Goal: Task Accomplishment & Management: Use online tool/utility

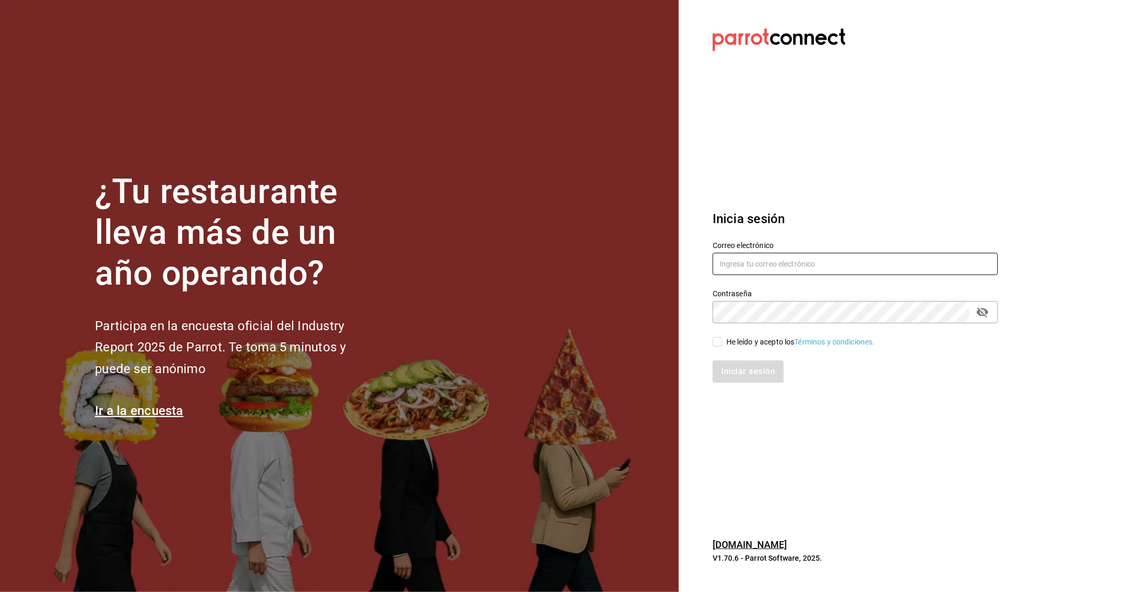
type input "[EMAIL_ADDRESS][DOMAIN_NAME]"
click at [728, 338] on div "He leído y acepto los Términos y condiciones." at bounding box center [800, 342] width 148 height 11
click at [722, 338] on input "He leído y acepto los Términos y condiciones." at bounding box center [717, 342] width 10 height 10
checkbox input "true"
click at [733, 368] on button "Iniciar sesión" at bounding box center [748, 371] width 72 height 22
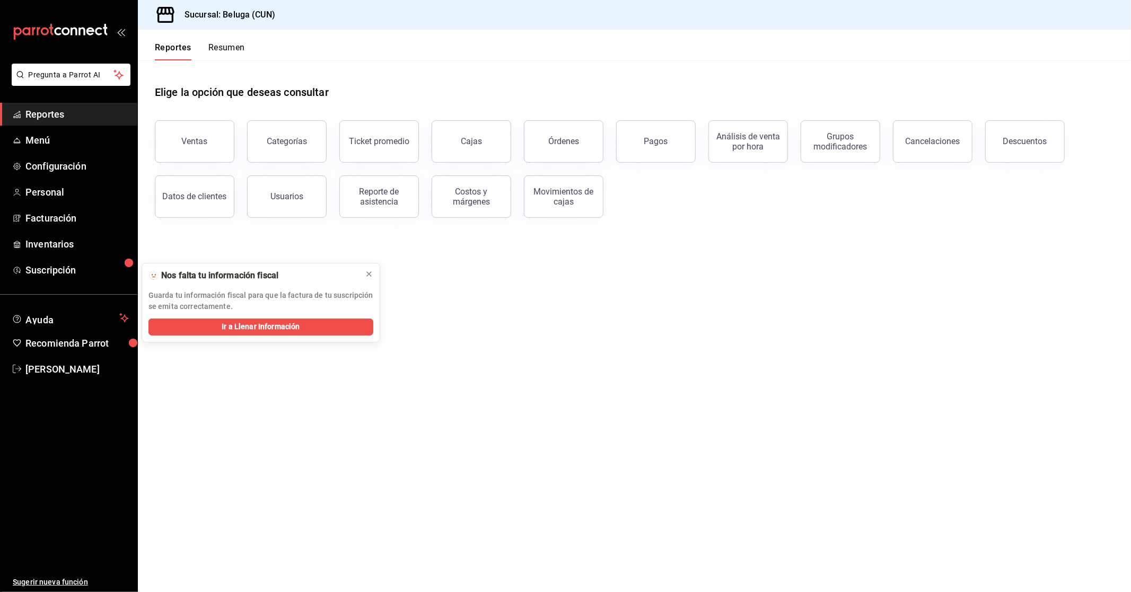
click at [429, 244] on main "Elige la opción que deseas consultar Ventas Categorías Ticket promedio Cajas Ór…" at bounding box center [634, 326] width 993 height 532
click at [370, 276] on icon at bounding box center [369, 274] width 4 height 4
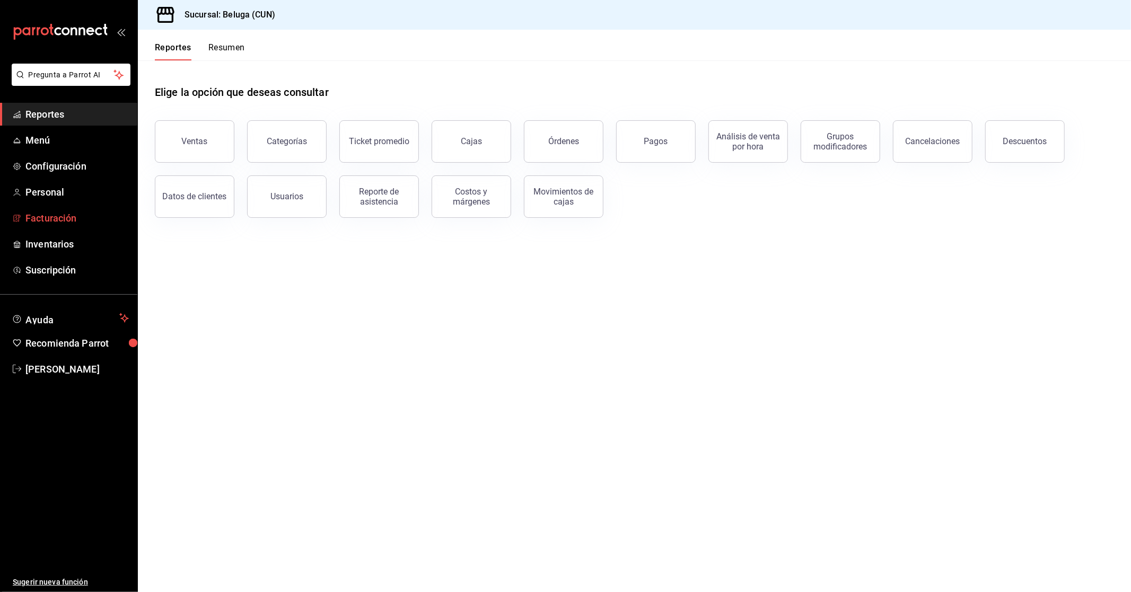
click at [68, 214] on span "Facturación" at bounding box center [76, 218] width 103 height 14
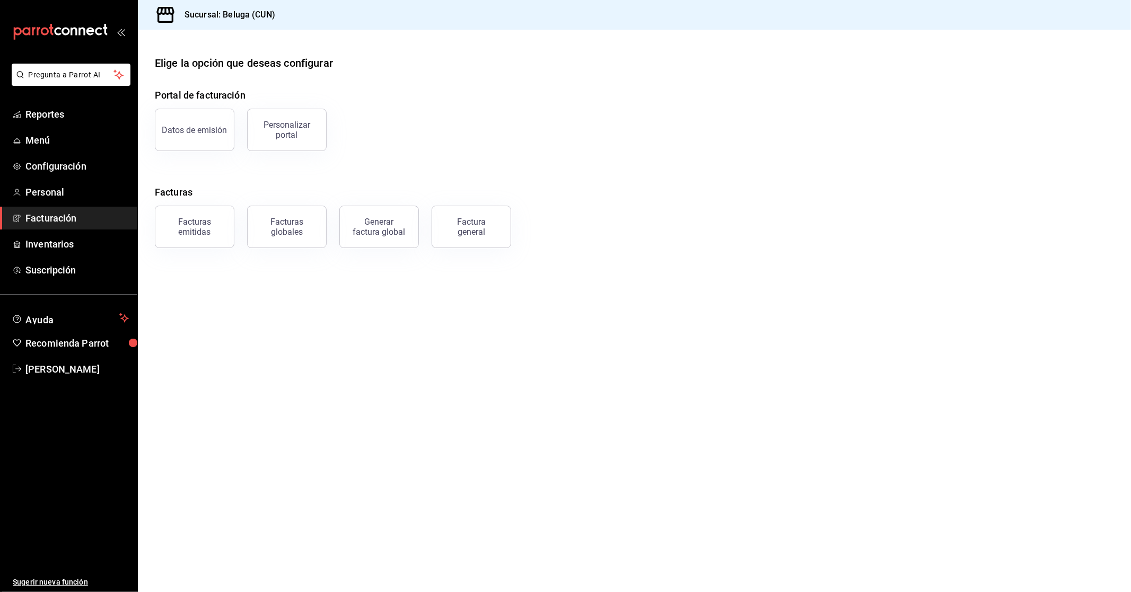
click at [204, 232] on div "Facturas emitidas" at bounding box center [195, 227] width 66 height 20
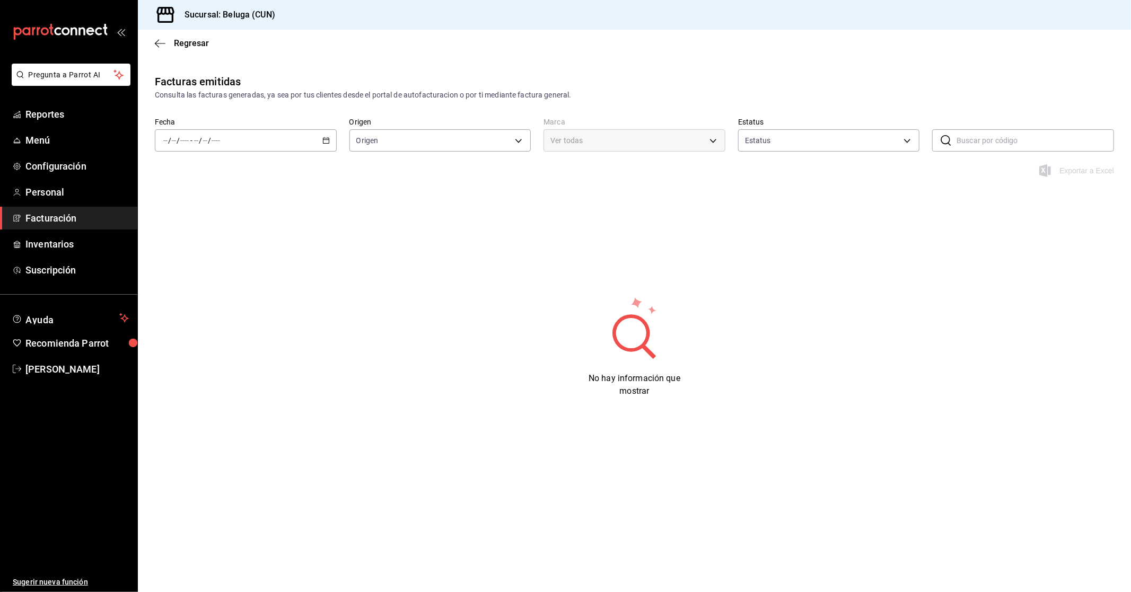
type input "ORDER_INVOICE,GENERAL_INVOICE"
type input "ACTIVE,PENDING_CANCELLATION,CANCELLED,PRE_CANCELLED"
type input "90810656-3b3d-4791-b9ad-32ddd7495a71"
click at [325, 151] on div "/ / - / /" at bounding box center [246, 140] width 182 height 22
click at [228, 292] on span "Rango de fechas" at bounding box center [205, 291] width 82 height 11
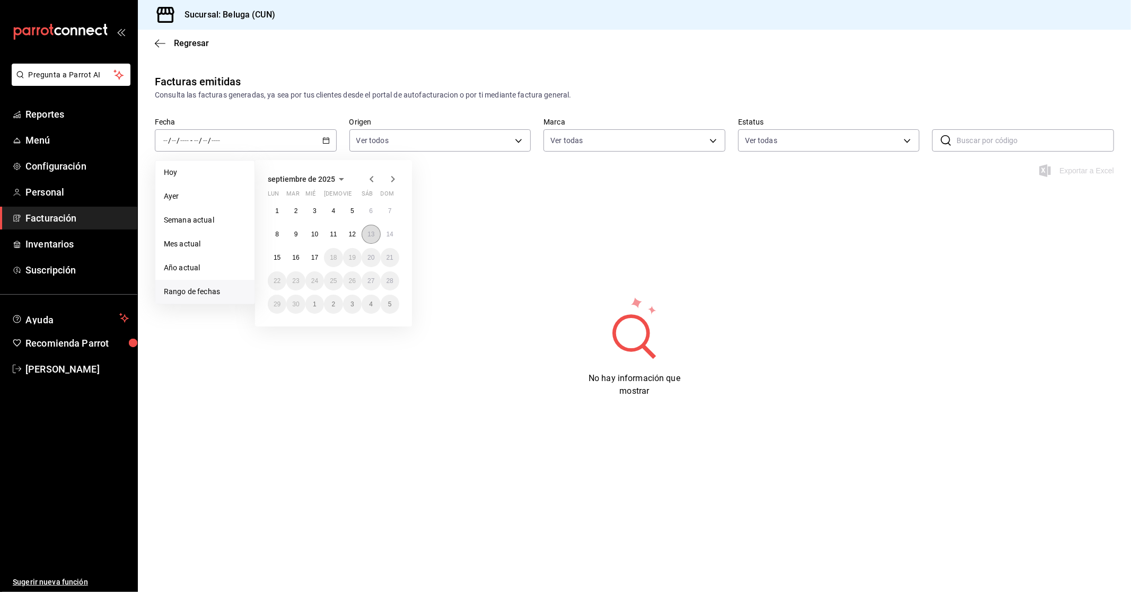
click at [375, 235] on button "13" at bounding box center [370, 234] width 19 height 19
click at [374, 235] on button "13" at bounding box center [370, 234] width 19 height 19
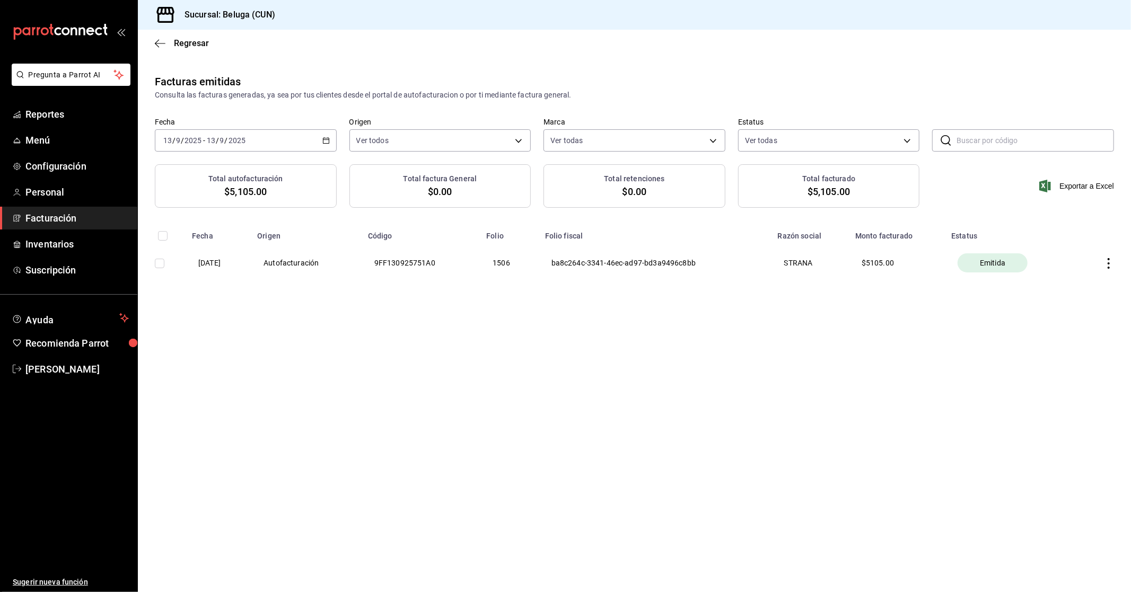
click at [162, 262] on input "checkbox" at bounding box center [160, 264] width 10 height 10
checkbox input "true"
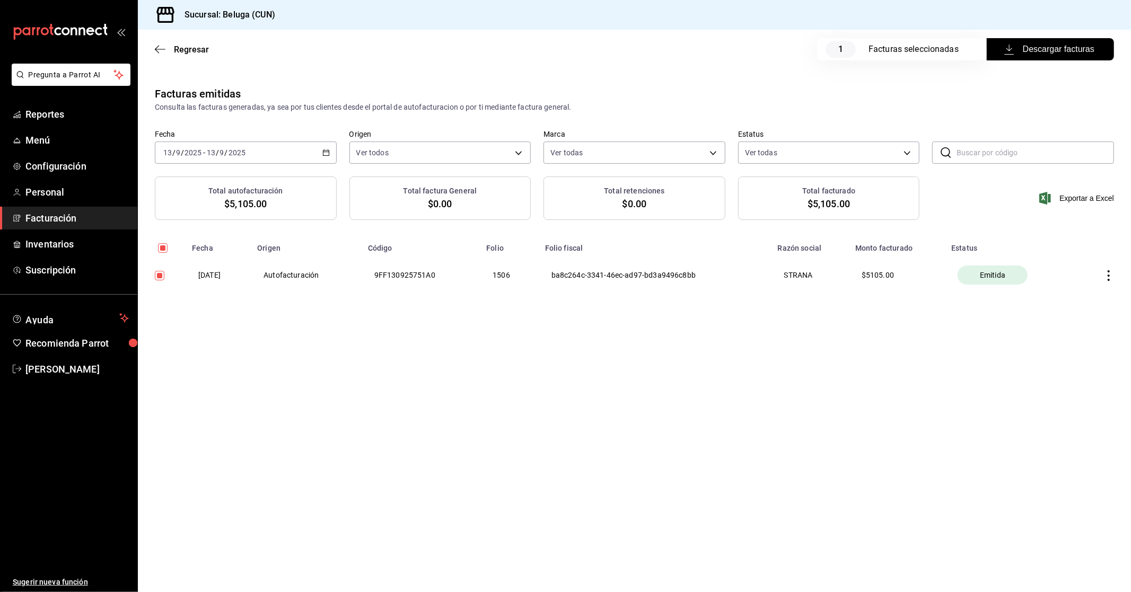
drag, startPoint x: 1011, startPoint y: 57, endPoint x: 1023, endPoint y: 64, distance: 14.3
click at [1011, 56] on button "Descargar facturas" at bounding box center [1049, 49] width 127 height 22
click at [330, 155] on div "[DATE] [DATE] - [DATE] [DATE]" at bounding box center [246, 153] width 182 height 22
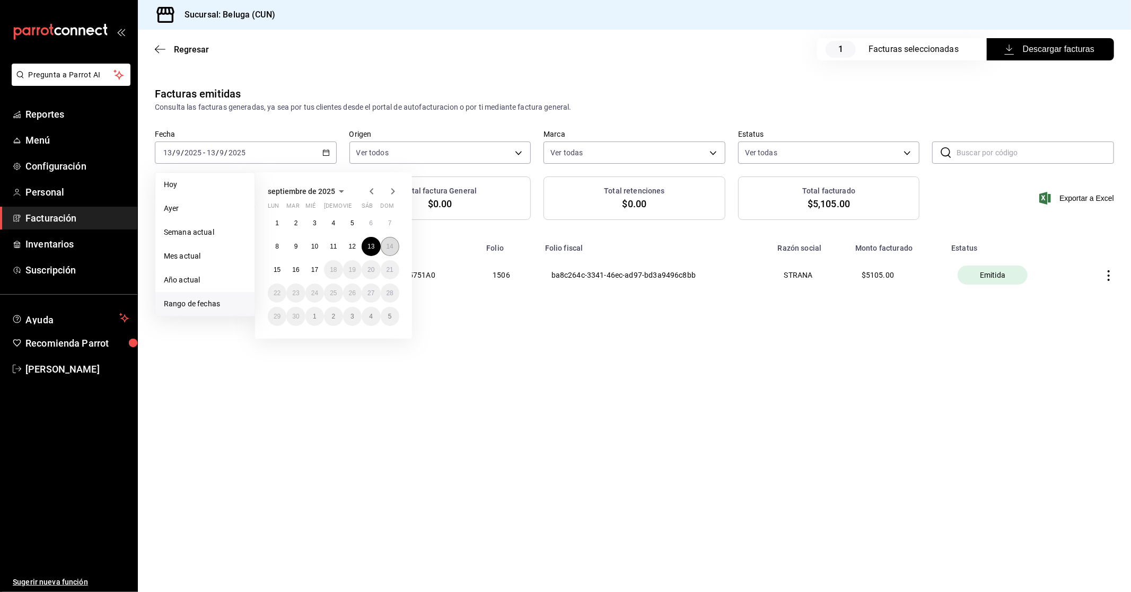
click at [392, 245] on abbr "14" at bounding box center [389, 246] width 7 height 7
checkbox input "false"
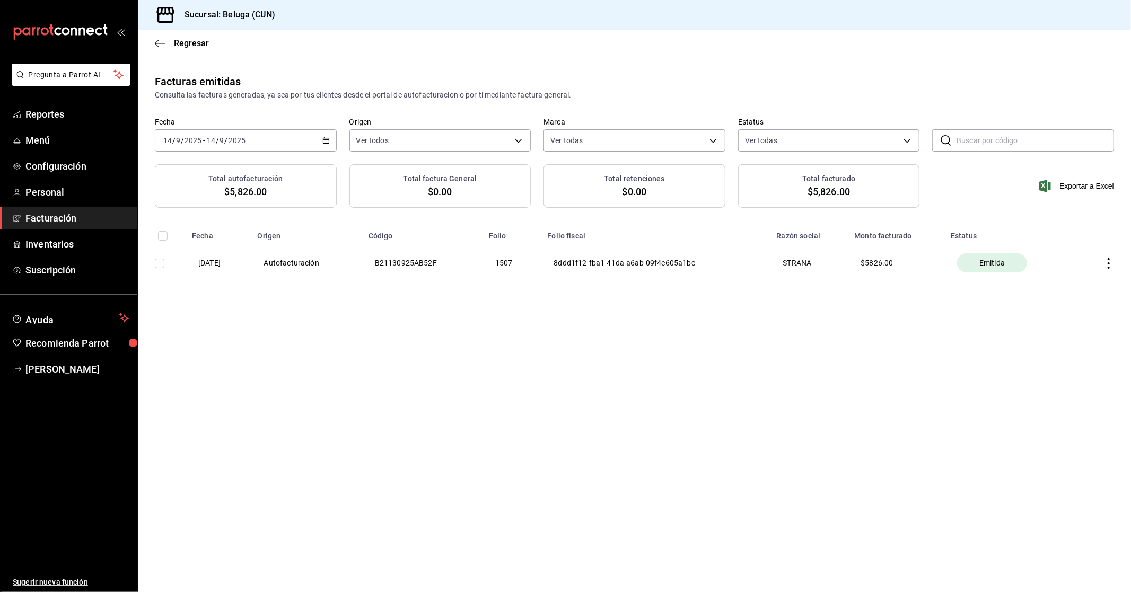
click at [164, 261] on td at bounding box center [162, 263] width 48 height 45
click at [153, 266] on td at bounding box center [162, 263] width 48 height 45
click at [160, 263] on input "checkbox" at bounding box center [160, 264] width 10 height 10
checkbox input "true"
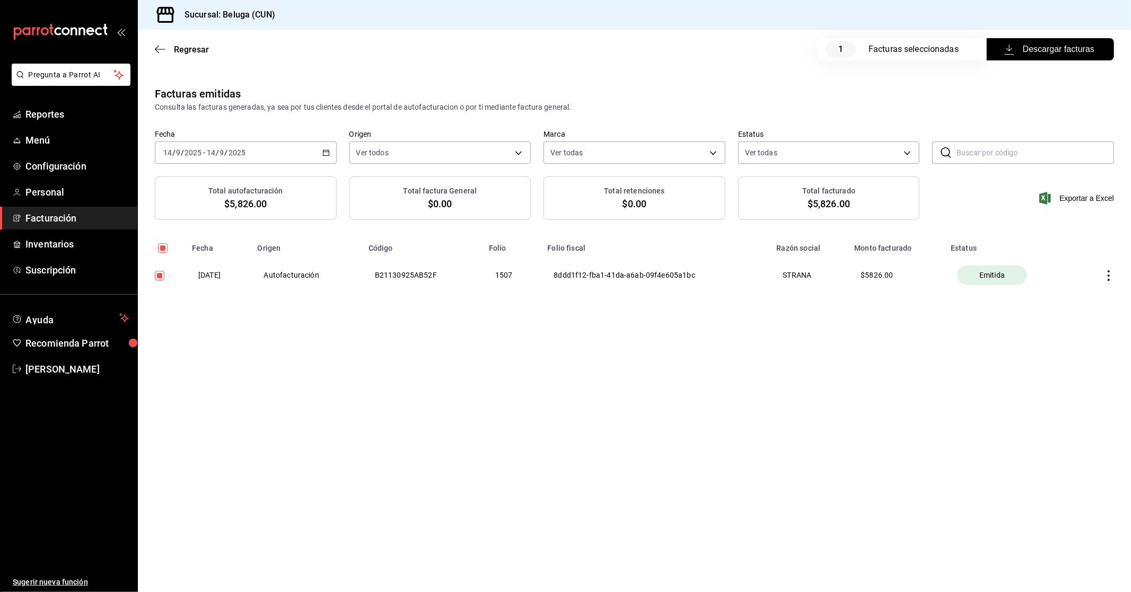
click at [1090, 43] on span "Descargar facturas" at bounding box center [1050, 49] width 88 height 13
click at [64, 112] on span "Reportes" at bounding box center [76, 114] width 103 height 14
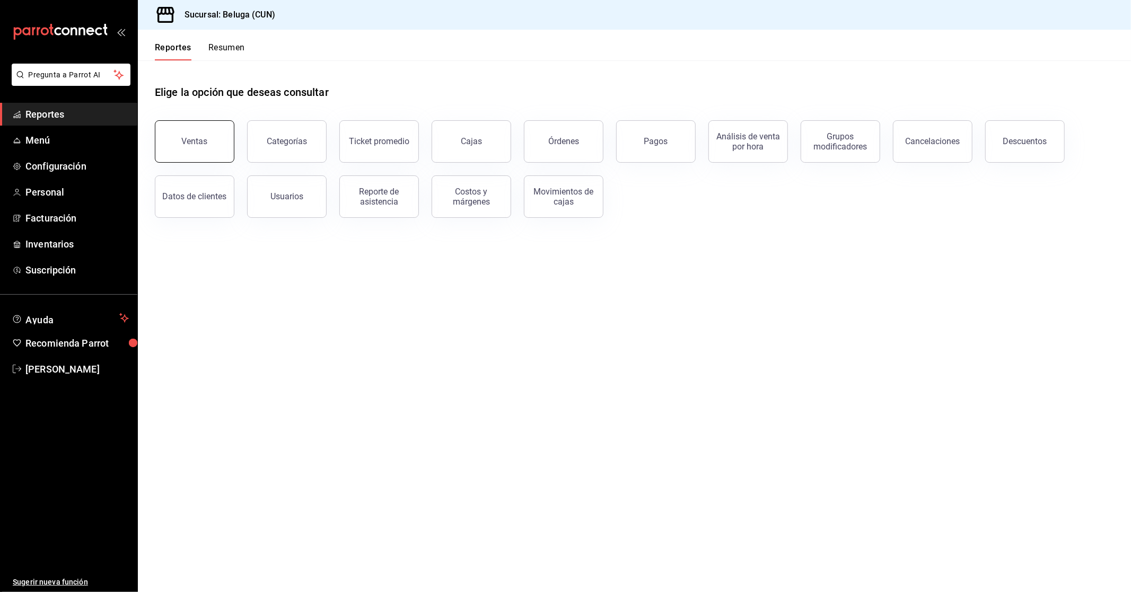
click at [167, 130] on button "Ventas" at bounding box center [195, 141] width 80 height 42
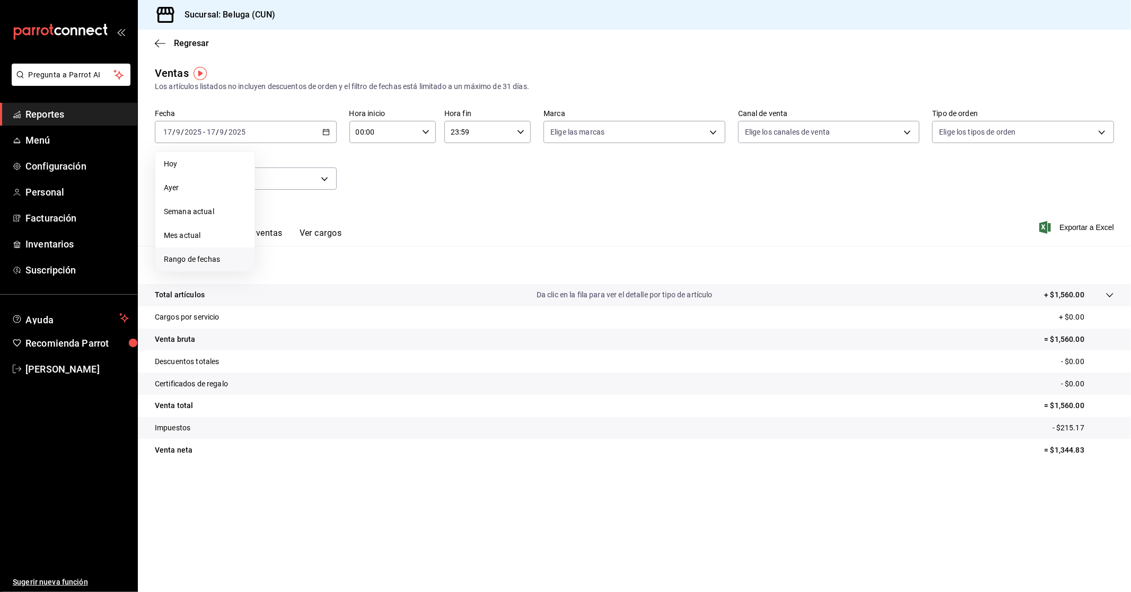
click at [194, 265] on li "Rango de fechas" at bounding box center [204, 260] width 99 height 24
click at [372, 225] on abbr "13" at bounding box center [370, 225] width 7 height 7
click at [396, 224] on button "14" at bounding box center [390, 225] width 19 height 19
click at [421, 134] on div "00:00 Hora inicio" at bounding box center [392, 132] width 86 height 22
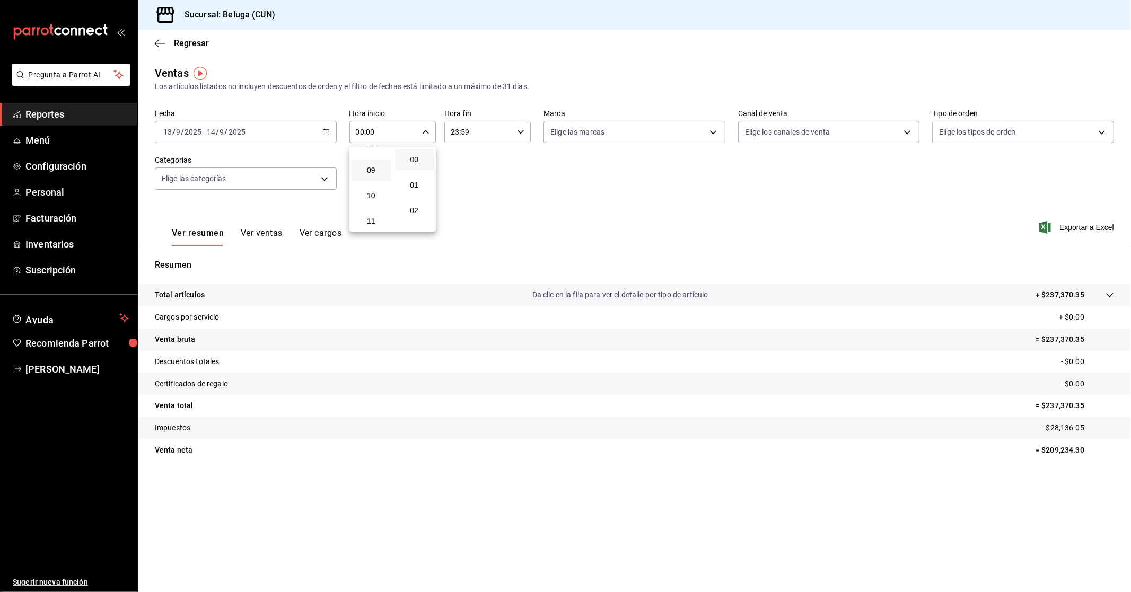
scroll to position [235, 0]
drag, startPoint x: 377, startPoint y: 173, endPoint x: 427, endPoint y: 161, distance: 51.3
click at [377, 174] on span "10" at bounding box center [371, 178] width 27 height 8
type input "10:00"
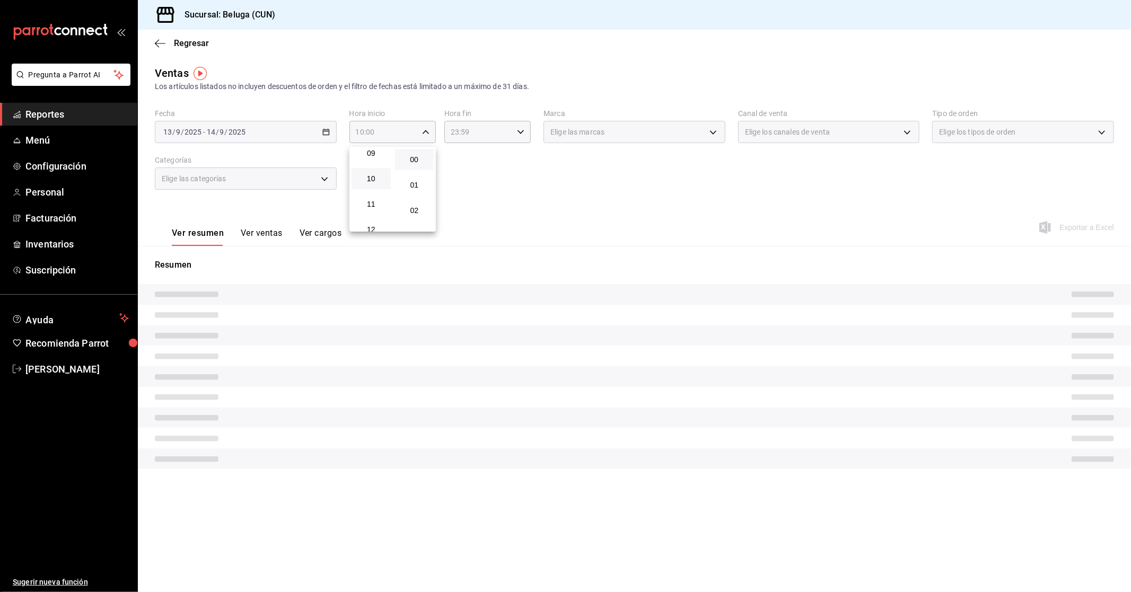
click at [501, 127] on div at bounding box center [565, 296] width 1131 height 592
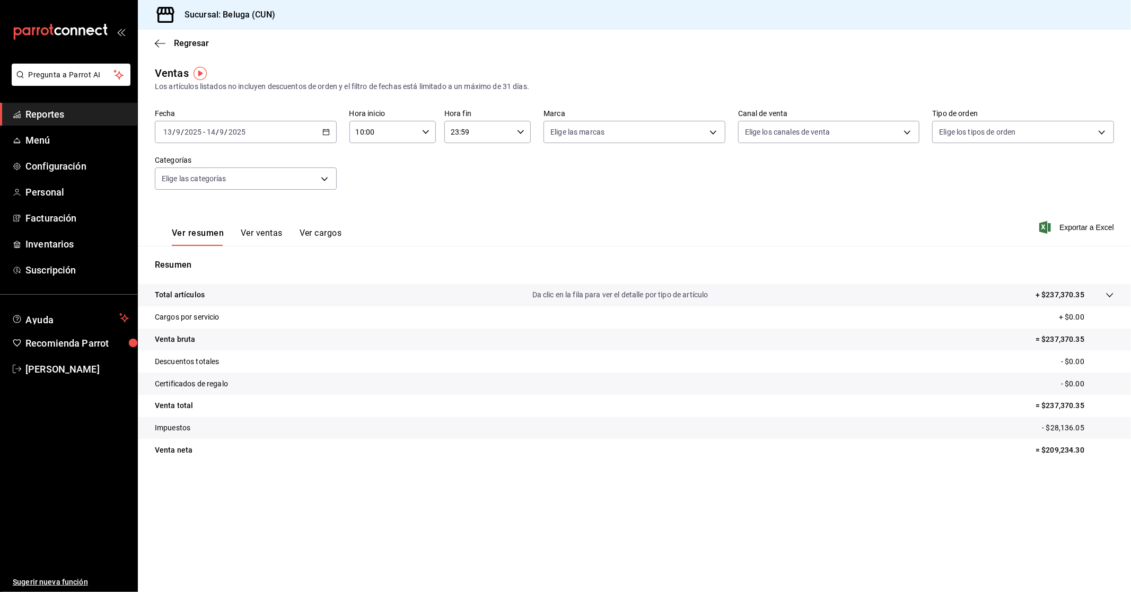
click at [502, 130] on input "23:59" at bounding box center [478, 131] width 68 height 21
click at [473, 155] on span "04" at bounding box center [466, 153] width 27 height 8
type input "04:59"
click at [664, 207] on div at bounding box center [565, 296] width 1131 height 592
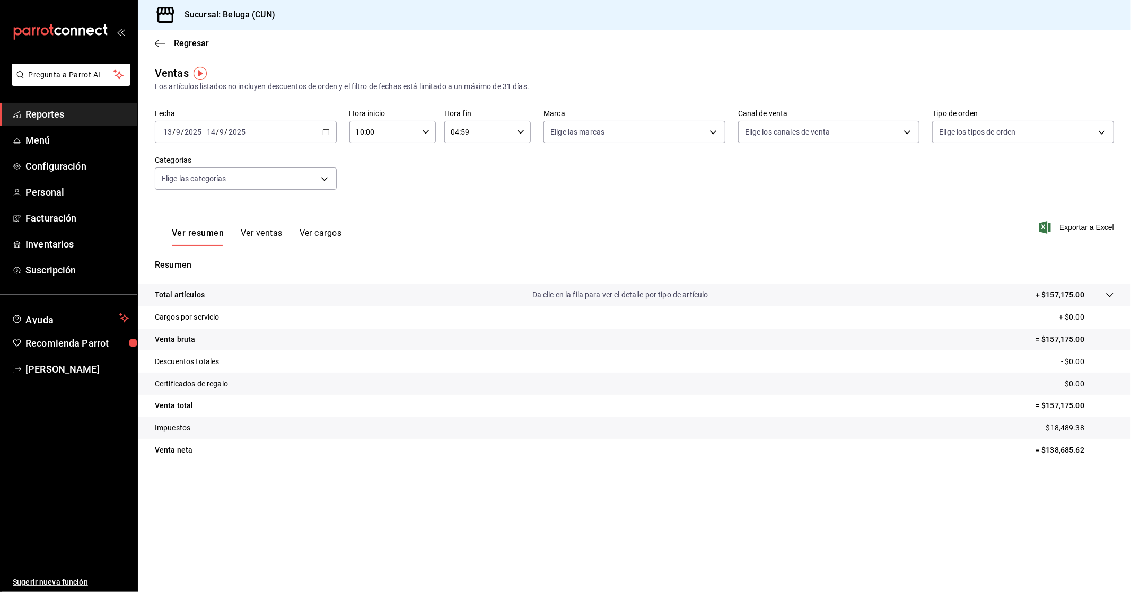
click at [431, 181] on div "Fecha [DATE] [DATE] - [DATE] [DATE] Hora inicio 10:00 Hora inicio Hora fin 04:5…" at bounding box center [634, 155] width 959 height 93
click at [270, 231] on button "Ver ventas" at bounding box center [262, 237] width 42 height 18
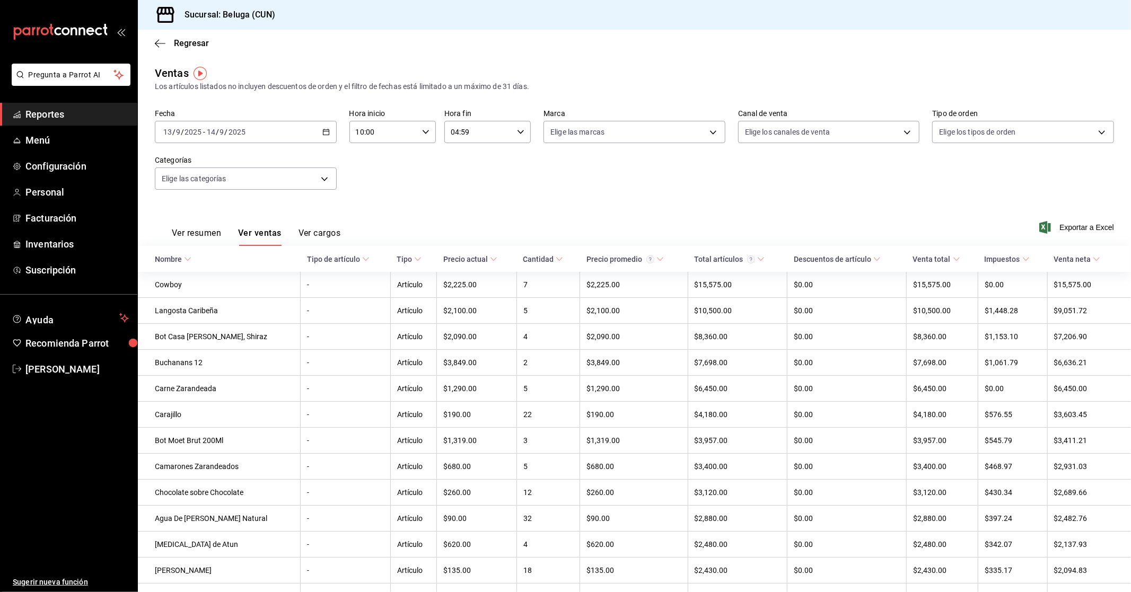
click at [329, 140] on div "[DATE] [DATE] - [DATE] [DATE]" at bounding box center [246, 132] width 182 height 22
click at [454, 199] on div "Fecha [DATE] [DATE] - [DATE] [DATE] Hora inicio 10:00 Hora inicio Hora fin 04:5…" at bounding box center [634, 155] width 959 height 93
click at [1092, 228] on span "Exportar a Excel" at bounding box center [1077, 227] width 73 height 13
click at [325, 135] on \(Stroke\) "button" at bounding box center [326, 132] width 6 height 6
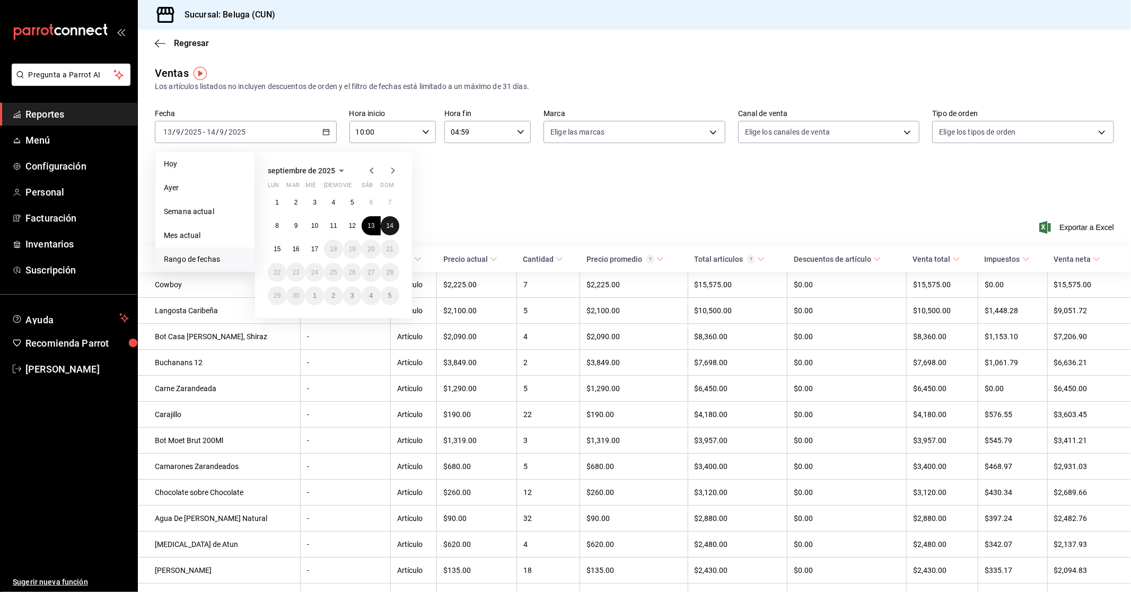
click at [389, 224] on abbr "14" at bounding box center [389, 225] width 7 height 7
click at [279, 247] on abbr "15" at bounding box center [276, 248] width 7 height 7
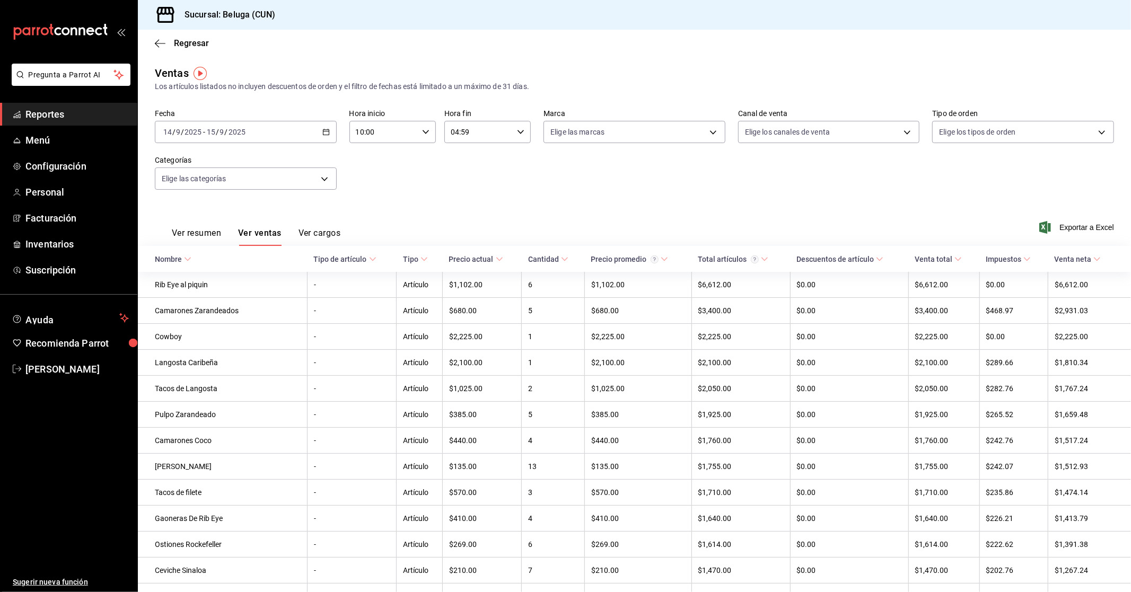
click at [387, 188] on div "Fecha [DATE] [DATE] - [DATE] [DATE] Hora inicio 10:00 Hora inicio Hora fin 04:5…" at bounding box center [634, 155] width 959 height 93
click at [310, 169] on body "Pregunta a Parrot AI Reportes Menú Configuración Personal Facturación Inventari…" at bounding box center [565, 296] width 1131 height 592
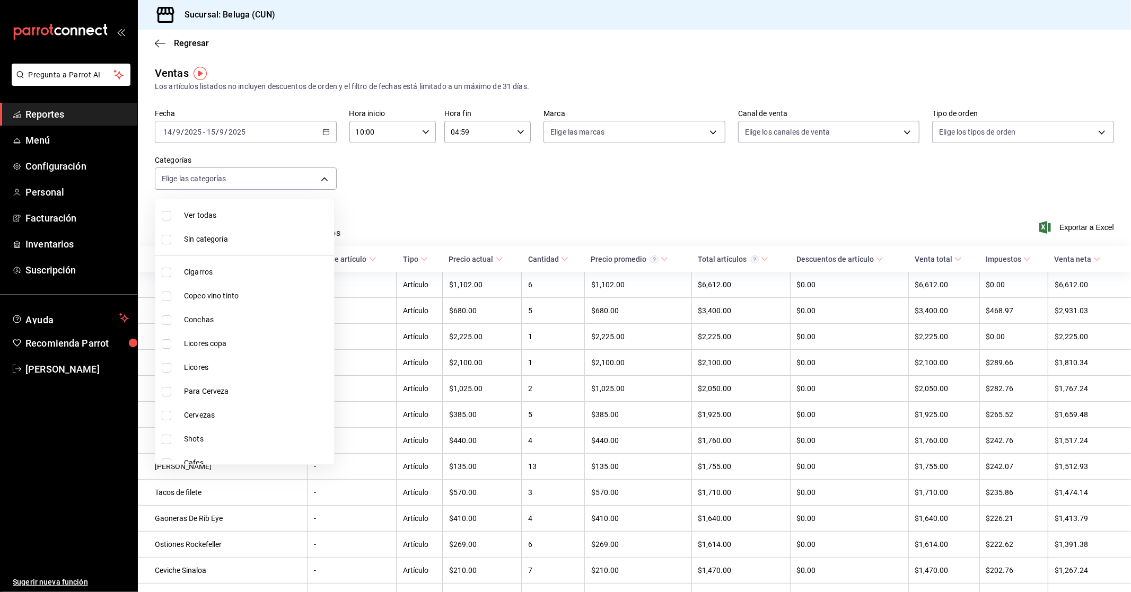
click at [393, 175] on div at bounding box center [565, 296] width 1131 height 592
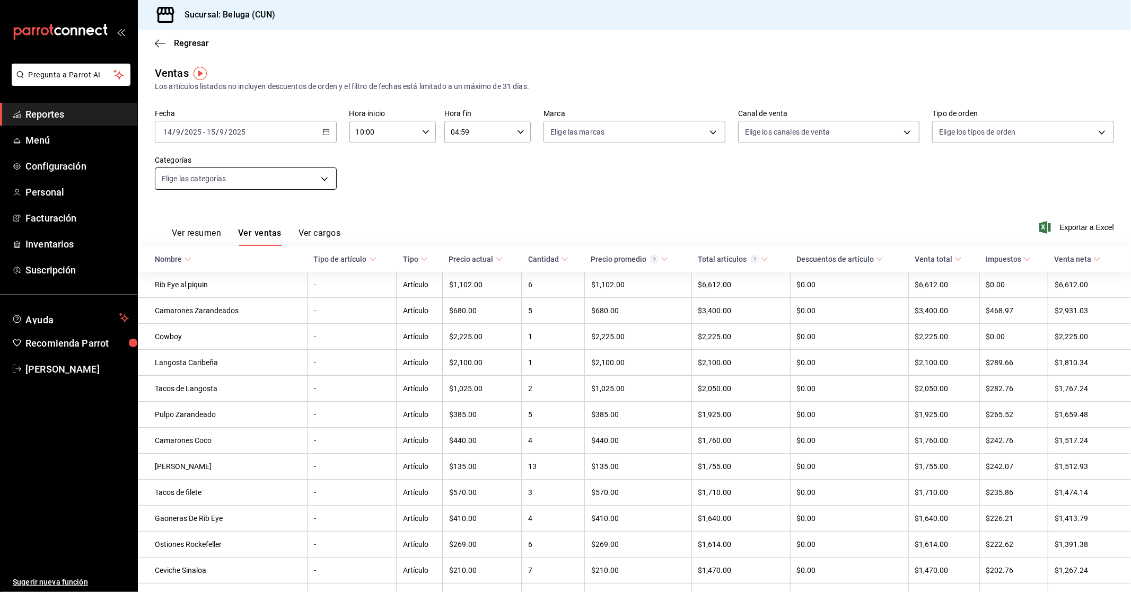
click at [269, 179] on body "Pregunta a Parrot AI Reportes Menú Configuración Personal Facturación Inventari…" at bounding box center [565, 296] width 1131 height 592
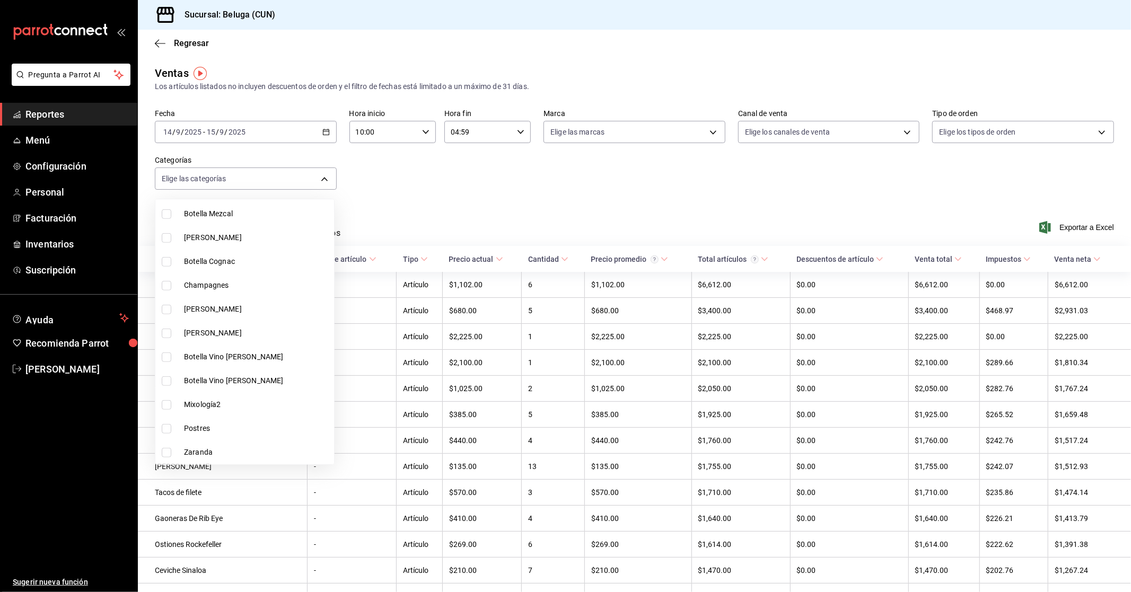
scroll to position [772, 0]
click at [237, 448] on span "Entradas [PERSON_NAME]" at bounding box center [257, 453] width 146 height 11
type input "fda2504e-28b4-48cf-8d05-e24afc3b6e89"
checkbox input "true"
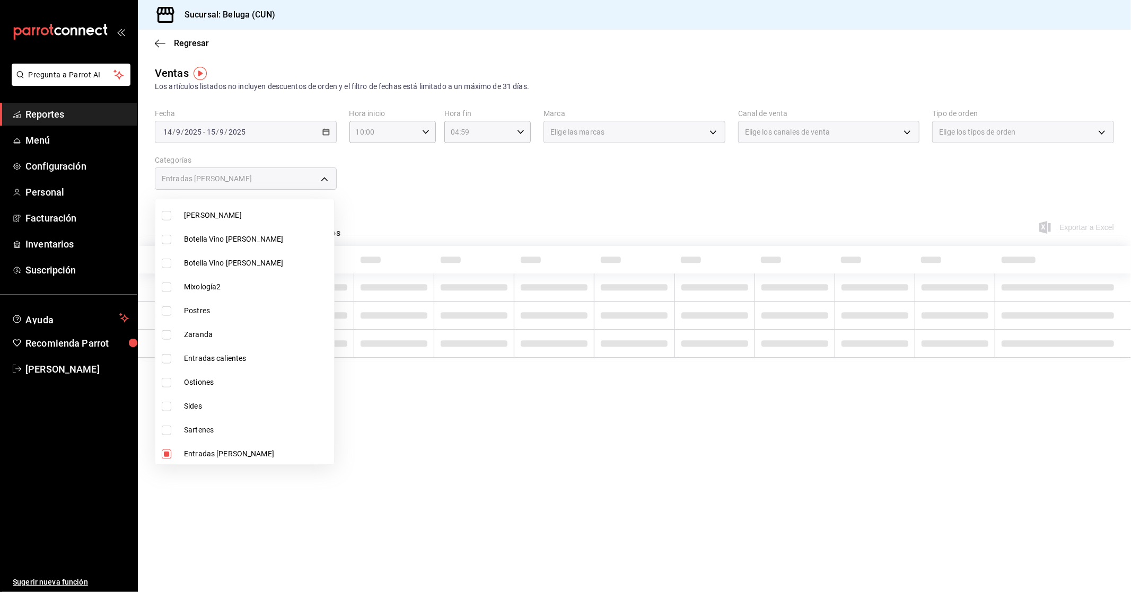
drag, startPoint x: 224, startPoint y: 428, endPoint x: 204, endPoint y: 403, distance: 32.4
click at [224, 428] on span "Sartenes" at bounding box center [257, 430] width 146 height 11
type input "fda2504e-28b4-48cf-8d05-e24afc3b6e89,3534ce6f-9356-437a-ba55-311c74ed78b6"
checkbox input "true"
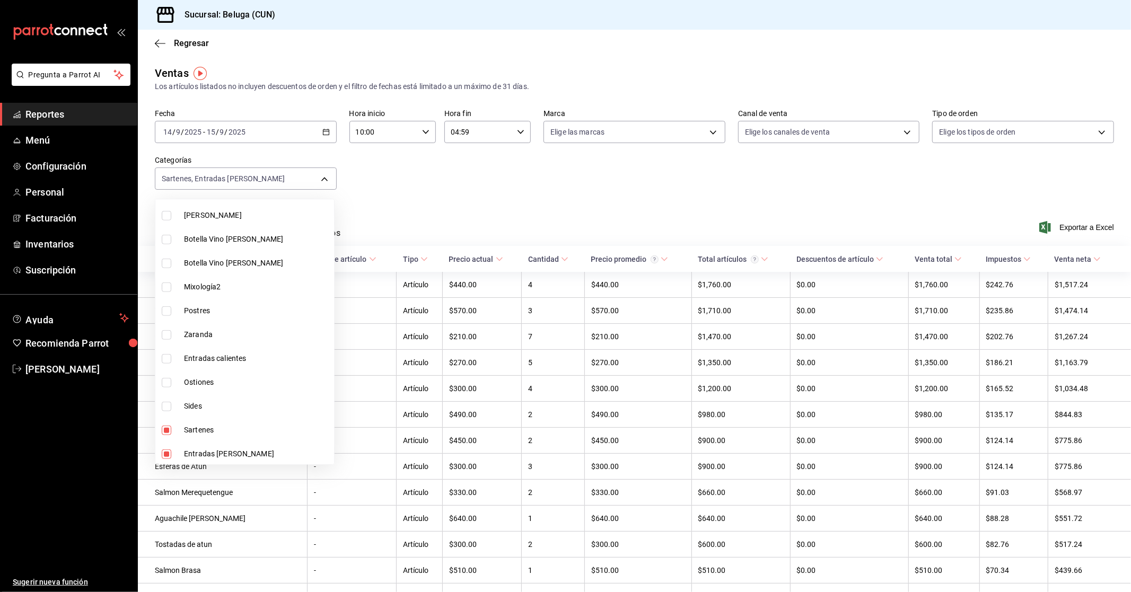
click at [220, 401] on span "Sides" at bounding box center [257, 406] width 146 height 11
type input "fda2504e-28b4-48cf-8d05-e24afc3b6e89,3534ce6f-9356-437a-ba55-311c74ed78b6,85d6c…"
checkbox input "true"
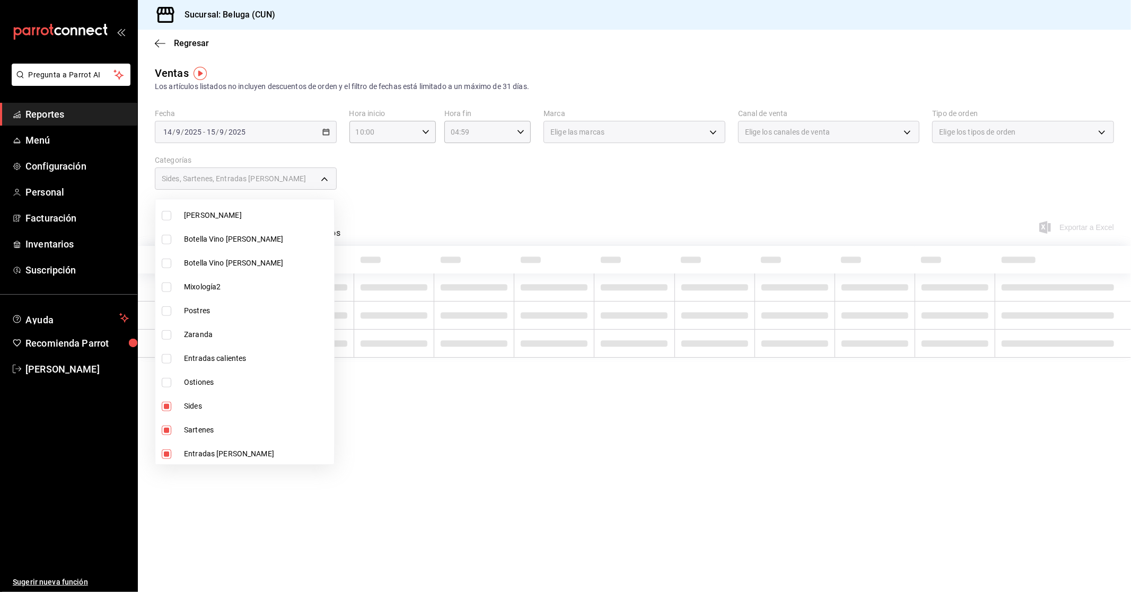
click at [219, 383] on span "Ostiones" at bounding box center [257, 382] width 146 height 11
type input "fda2504e-28b4-48cf-8d05-e24afc3b6e89,3534ce6f-9356-437a-ba55-311c74ed78b6,85d6c…"
checkbox input "true"
click at [232, 353] on span "Entradas calientes" at bounding box center [257, 358] width 146 height 11
type input "fda2504e-28b4-48cf-8d05-e24afc3b6e89,3534ce6f-9356-437a-ba55-311c74ed78b6,85d6c…"
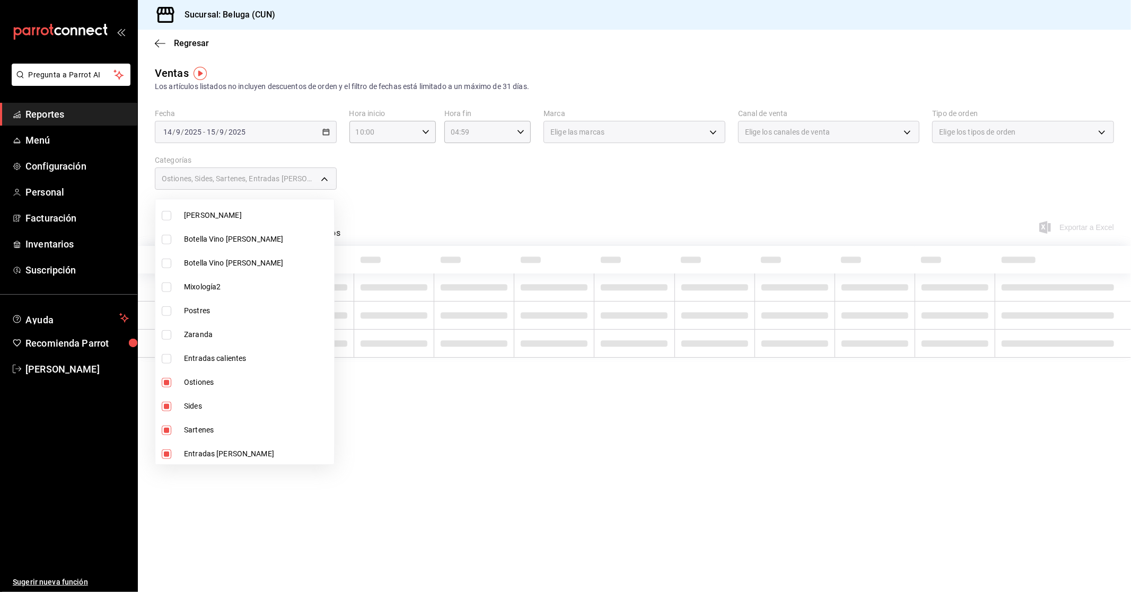
checkbox input "true"
click at [220, 332] on span "Zaranda" at bounding box center [257, 334] width 146 height 11
type input "fda2504e-28b4-48cf-8d05-e24afc3b6e89,3534ce6f-9356-437a-ba55-311c74ed78b6,85d6c…"
checkbox input "true"
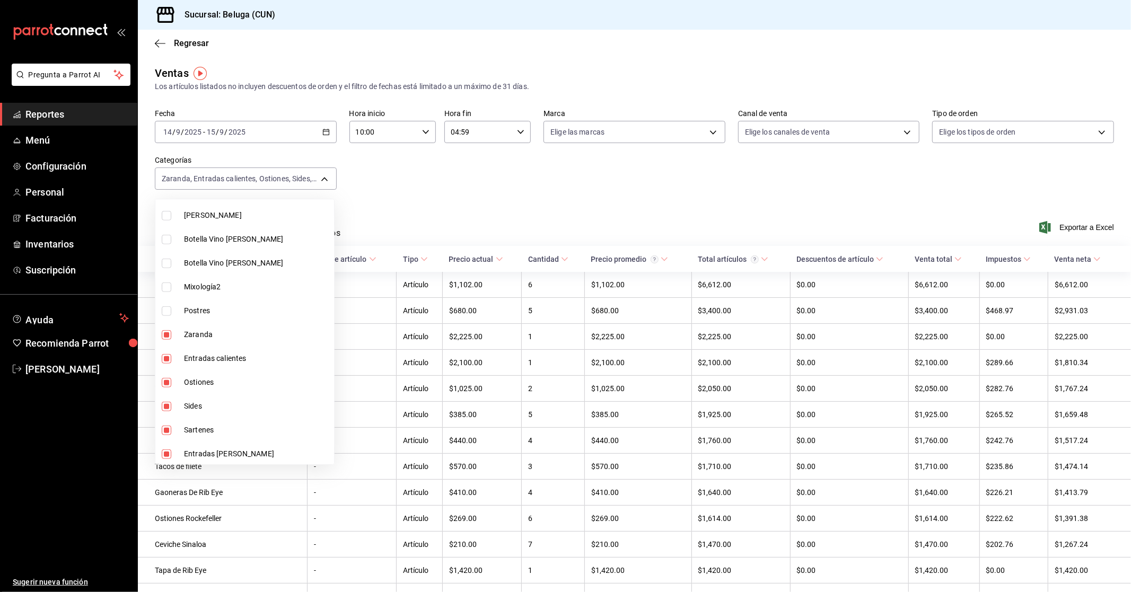
click at [650, 148] on div at bounding box center [565, 296] width 1131 height 592
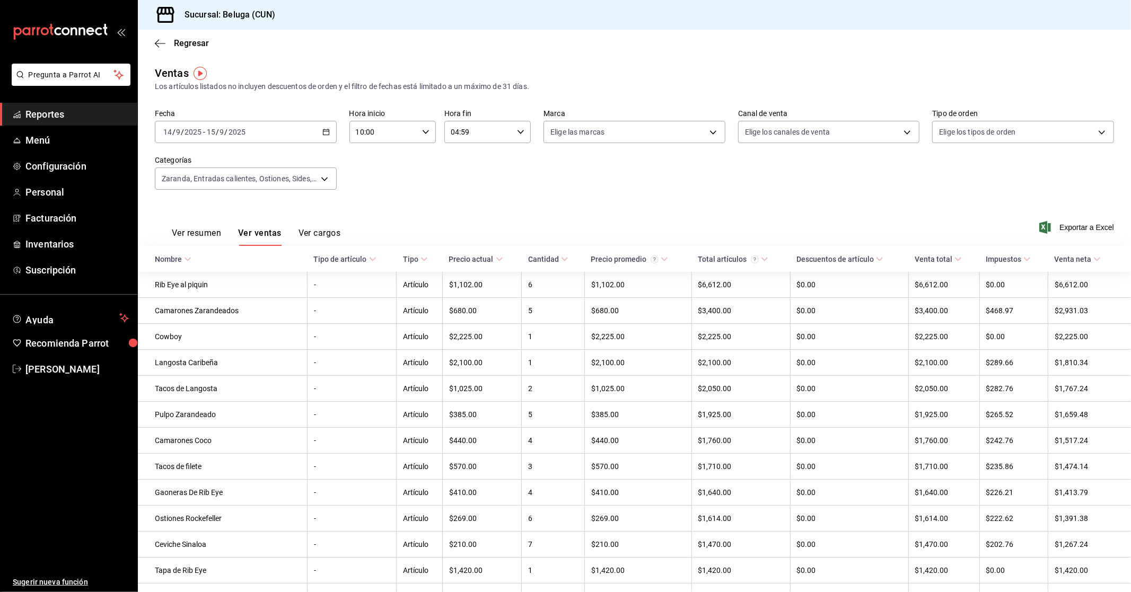
click at [1088, 235] on div "Ver resumen Ver ventas Ver cargos Exportar a Excel" at bounding box center [634, 223] width 993 height 43
click at [1088, 231] on span "Exportar a Excel" at bounding box center [1077, 227] width 73 height 13
